Goal: Transaction & Acquisition: Purchase product/service

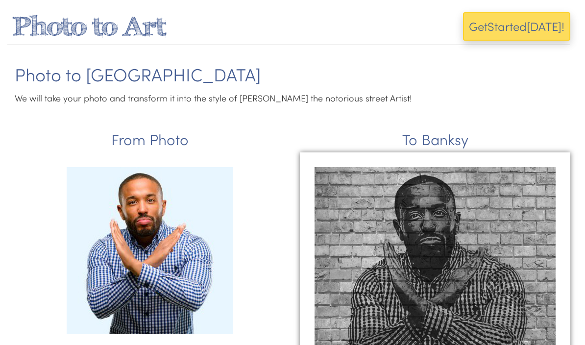
click at [513, 24] on span "ed" at bounding box center [520, 26] width 14 height 16
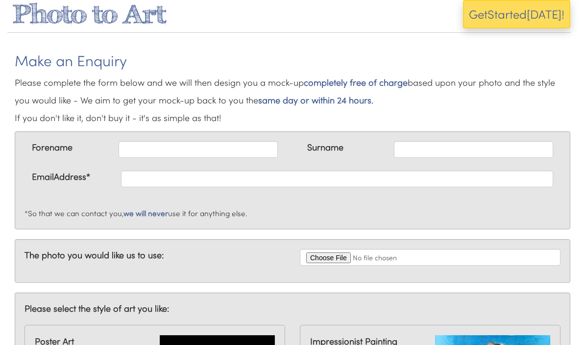
scroll to position [12, 0]
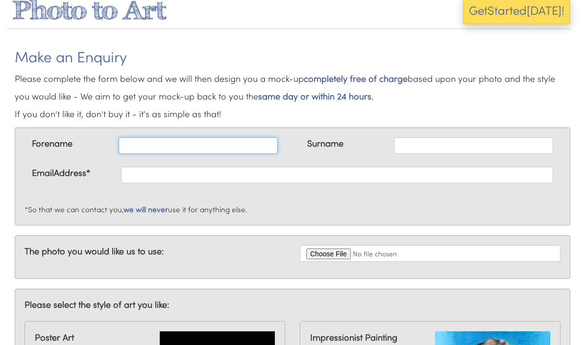
click at [194, 138] on input "text" at bounding box center [198, 146] width 159 height 17
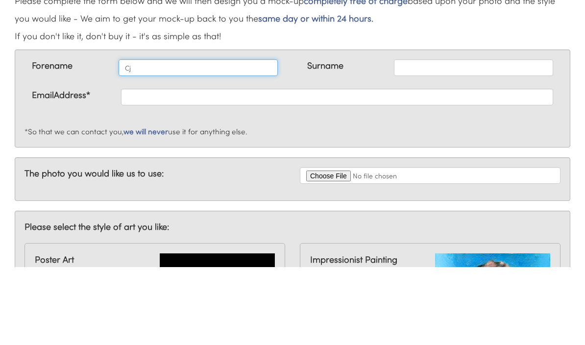
type input "Cj"
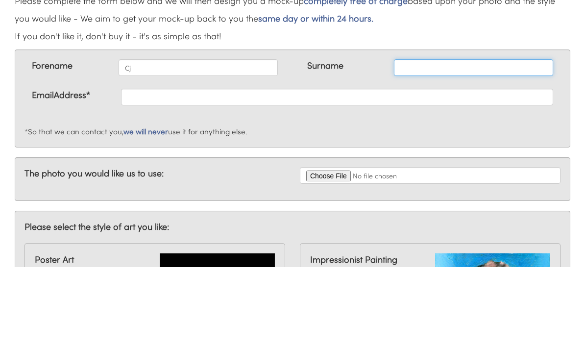
click at [435, 138] on input "text" at bounding box center [473, 146] width 159 height 17
type input "[PERSON_NAME]"
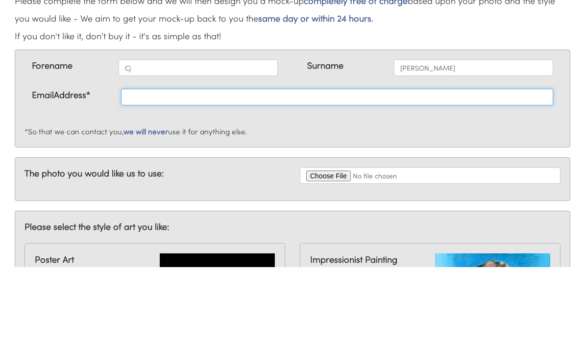
click at [203, 167] on input "text" at bounding box center [337, 175] width 432 height 17
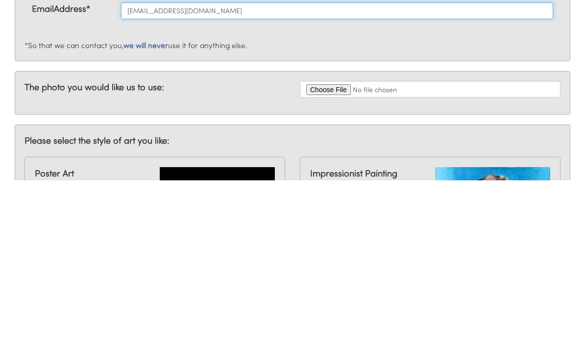
type input "[EMAIL_ADDRESS][DOMAIN_NAME]"
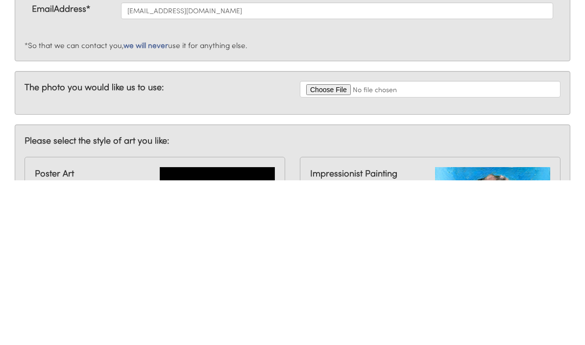
click at [329, 245] on input "file" at bounding box center [430, 253] width 261 height 17
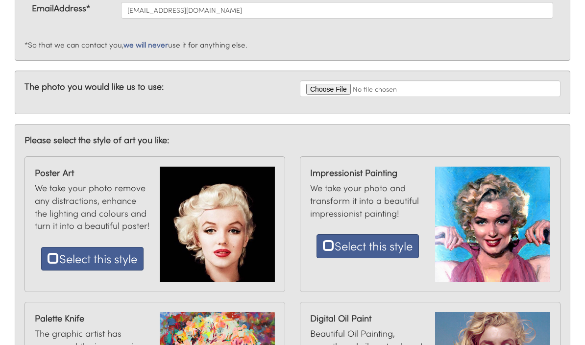
type input "C:\fakepath\IMG_1769.jpeg"
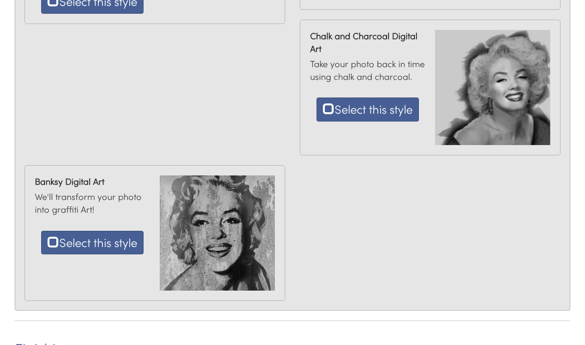
scroll to position [613, 0]
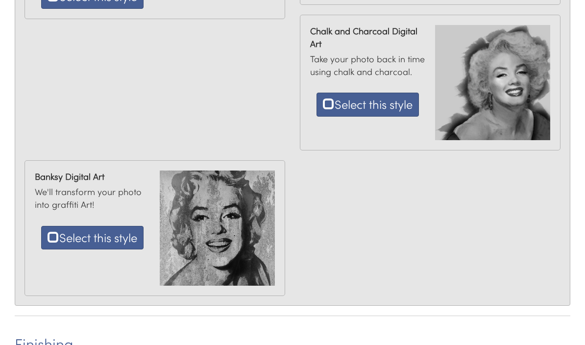
click at [114, 237] on button "Select this style" at bounding box center [92, 238] width 102 height 24
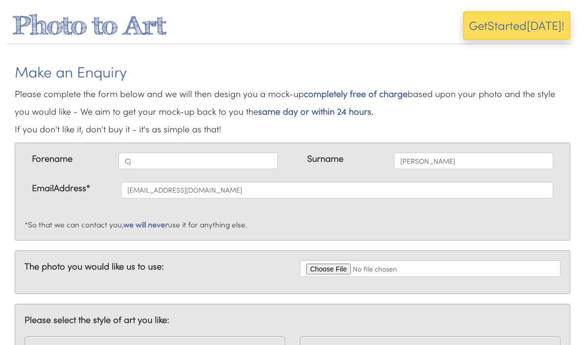
scroll to position [0, 0]
